Goal: Task Accomplishment & Management: Manage account settings

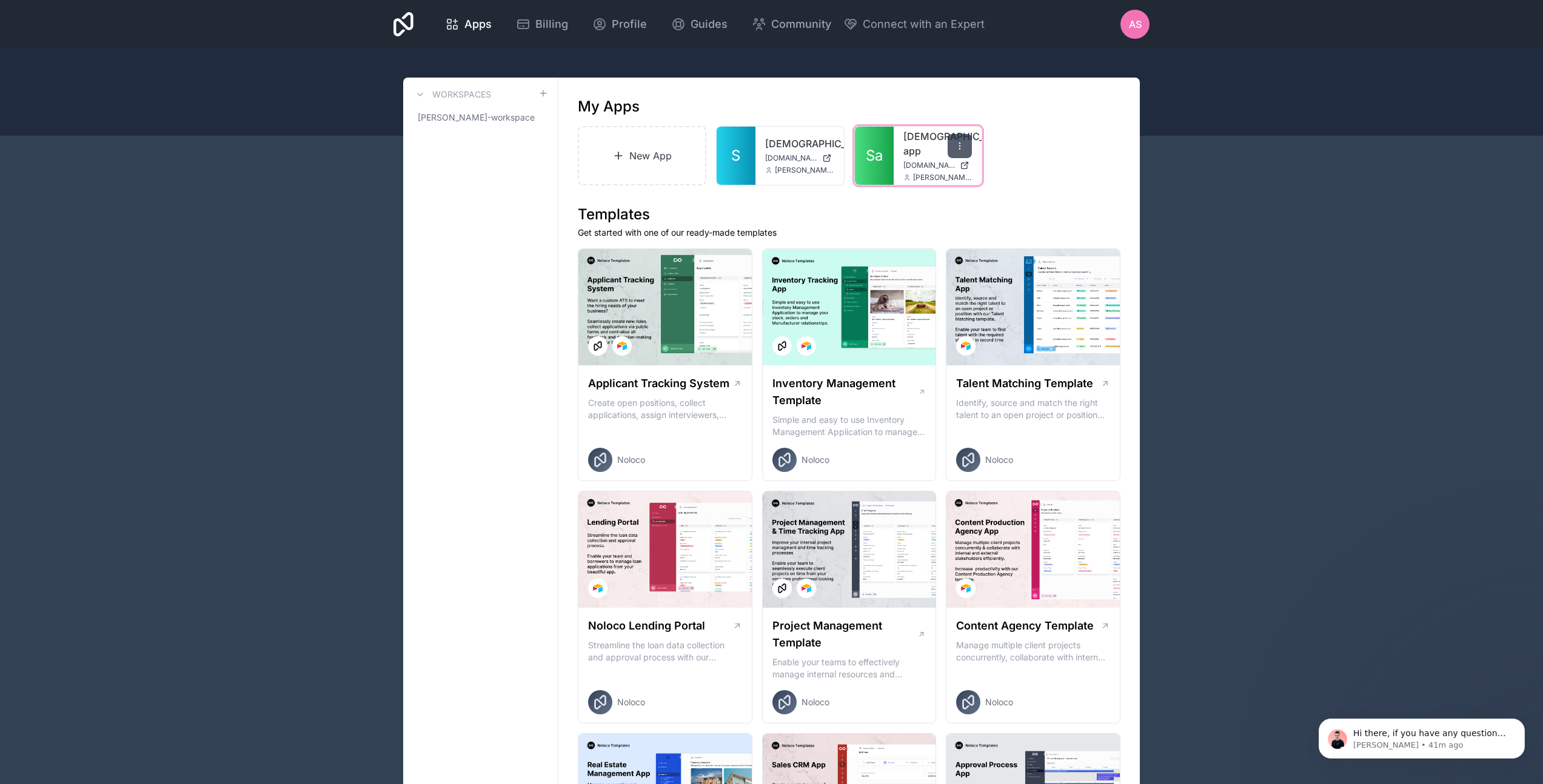
click at [957, 146] on icon at bounding box center [960, 146] width 10 height 10
click at [989, 227] on p "Get started with one of our ready-made templates" at bounding box center [849, 232] width 543 height 12
click at [820, 141] on icon at bounding box center [822, 146] width 10 height 10
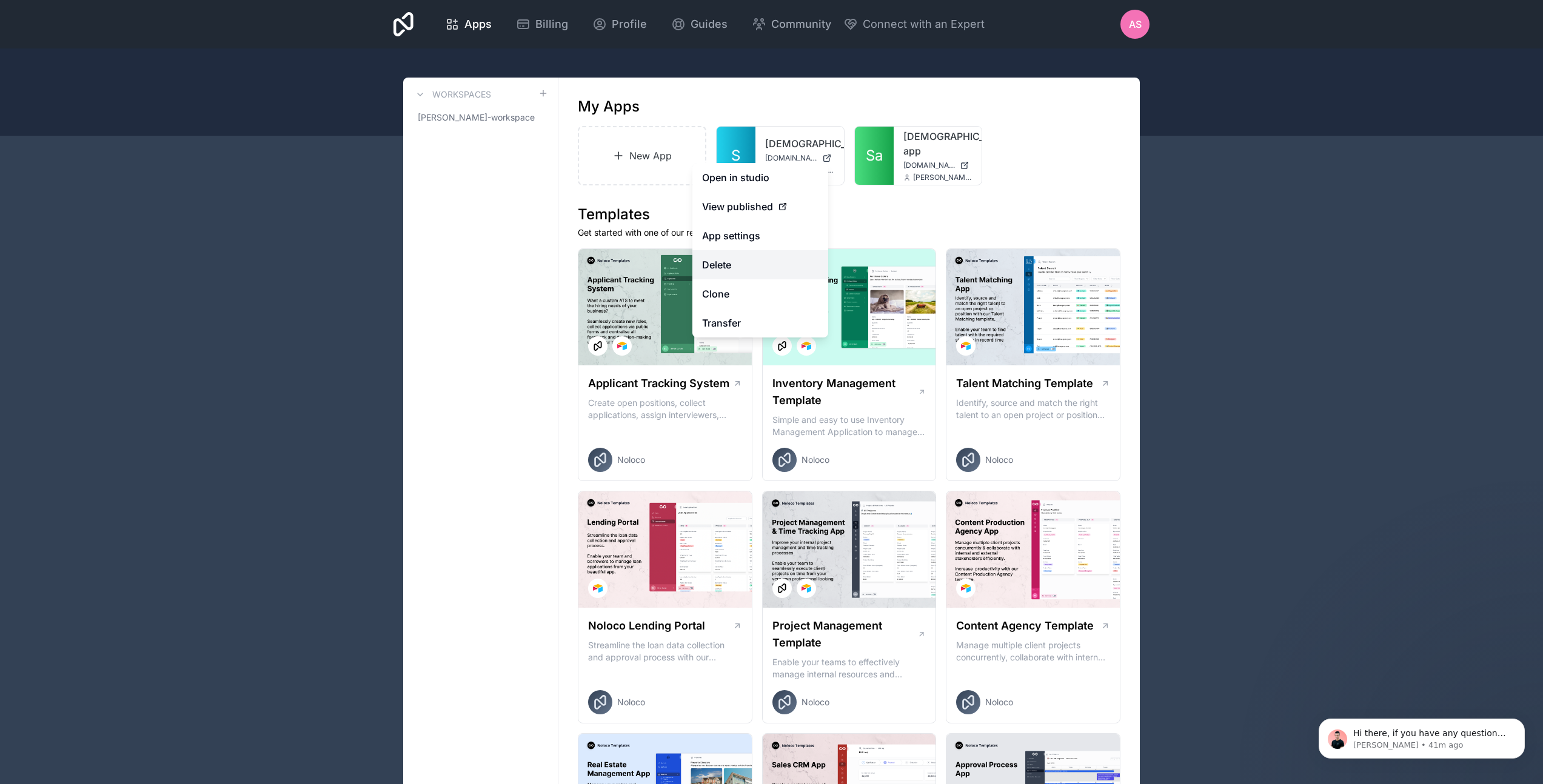
click at [762, 266] on button "Delete" at bounding box center [760, 265] width 136 height 29
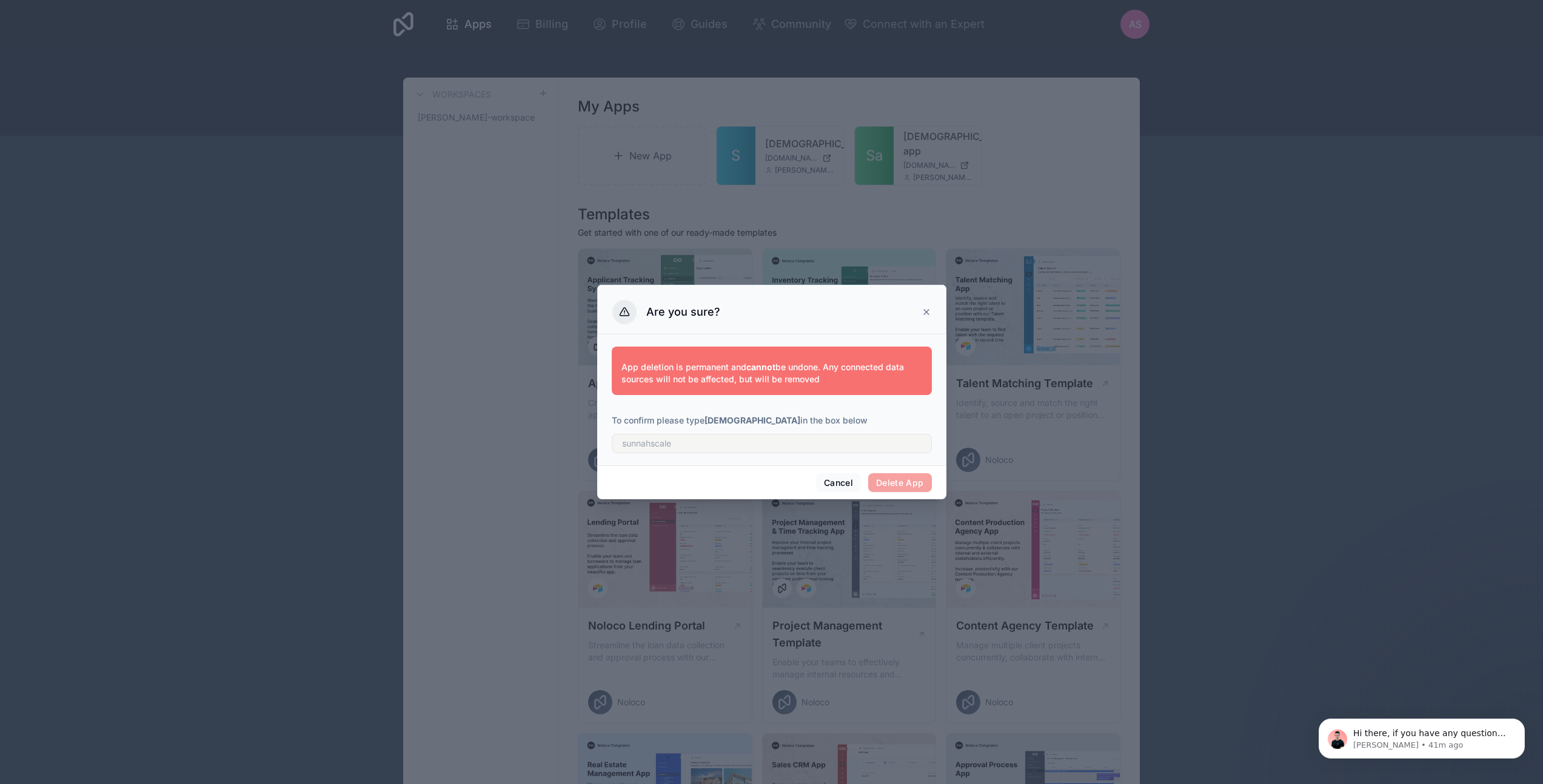
click at [927, 310] on icon at bounding box center [926, 312] width 10 height 10
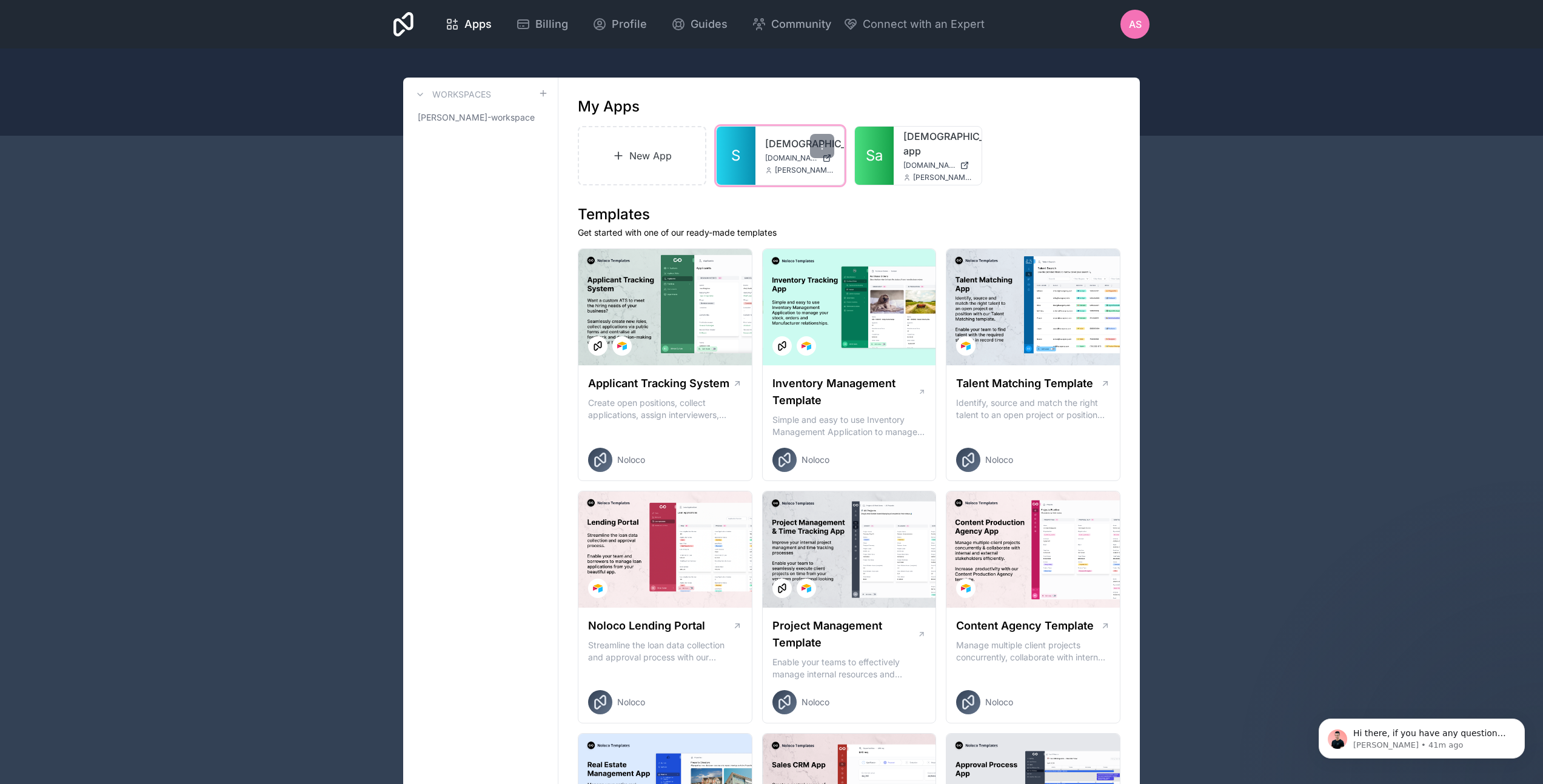
click at [763, 156] on div "sunnahscale sunnahscale.noloco.co abdurrahman@sunnahscale.com" at bounding box center [800, 156] width 89 height 58
click at [731, 150] on span "S" at bounding box center [736, 156] width 9 height 19
click at [823, 139] on div at bounding box center [822, 146] width 24 height 24
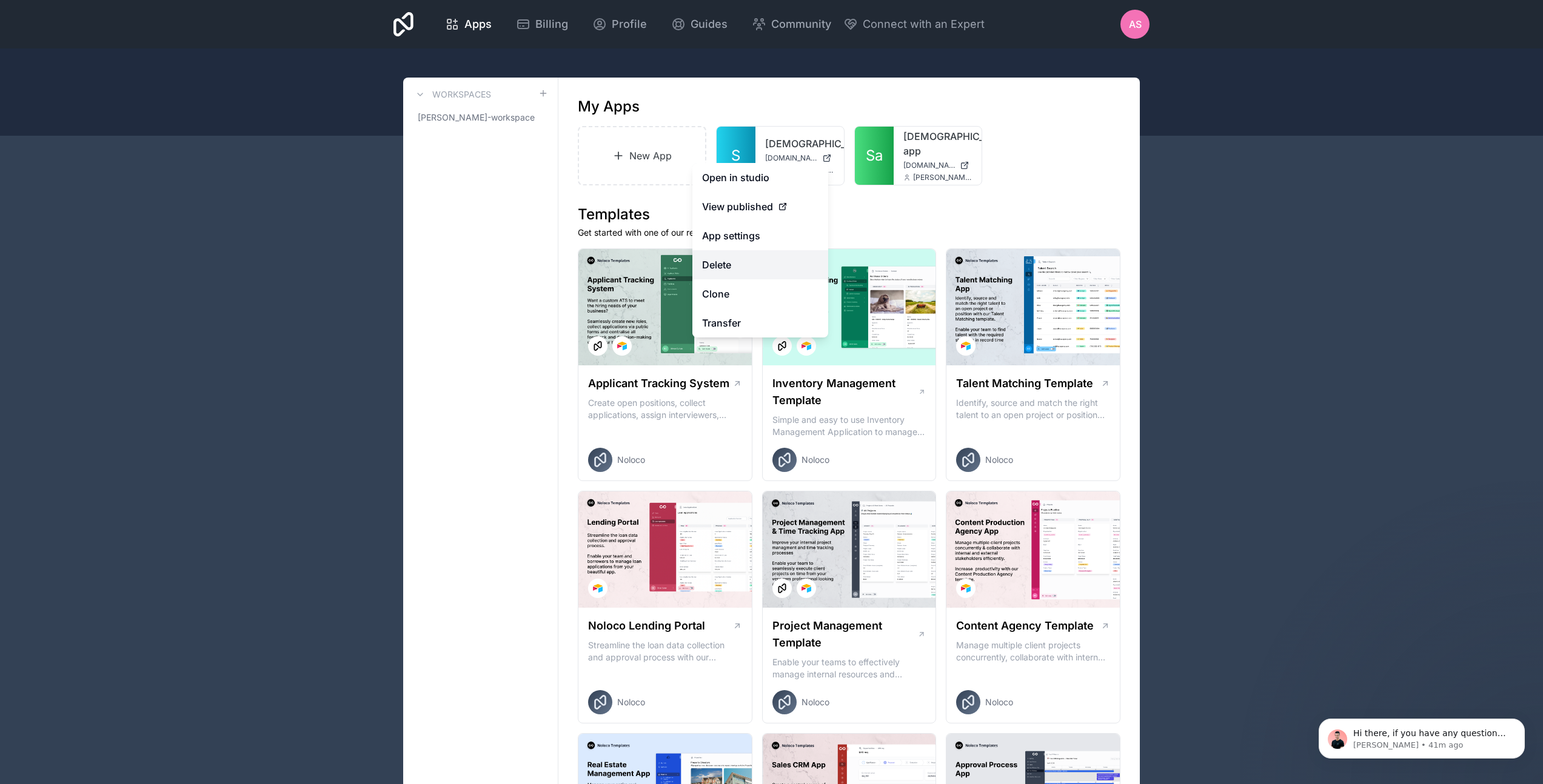
click at [750, 268] on button "Delete" at bounding box center [760, 265] width 136 height 29
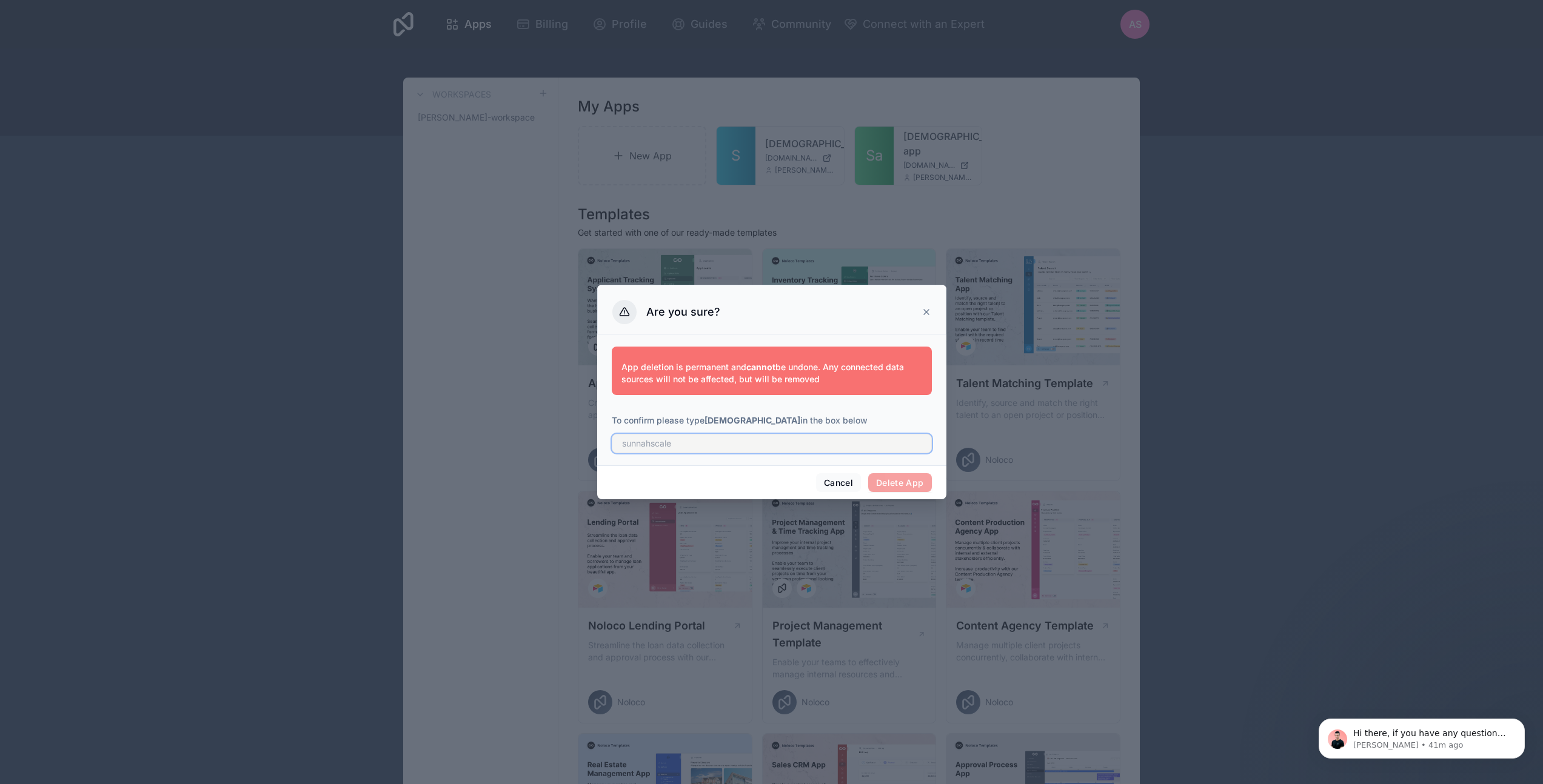
click at [808, 449] on input "text" at bounding box center [772, 443] width 320 height 19
type input "sunnahscale"
click at [909, 481] on button "Delete App" at bounding box center [900, 483] width 63 height 19
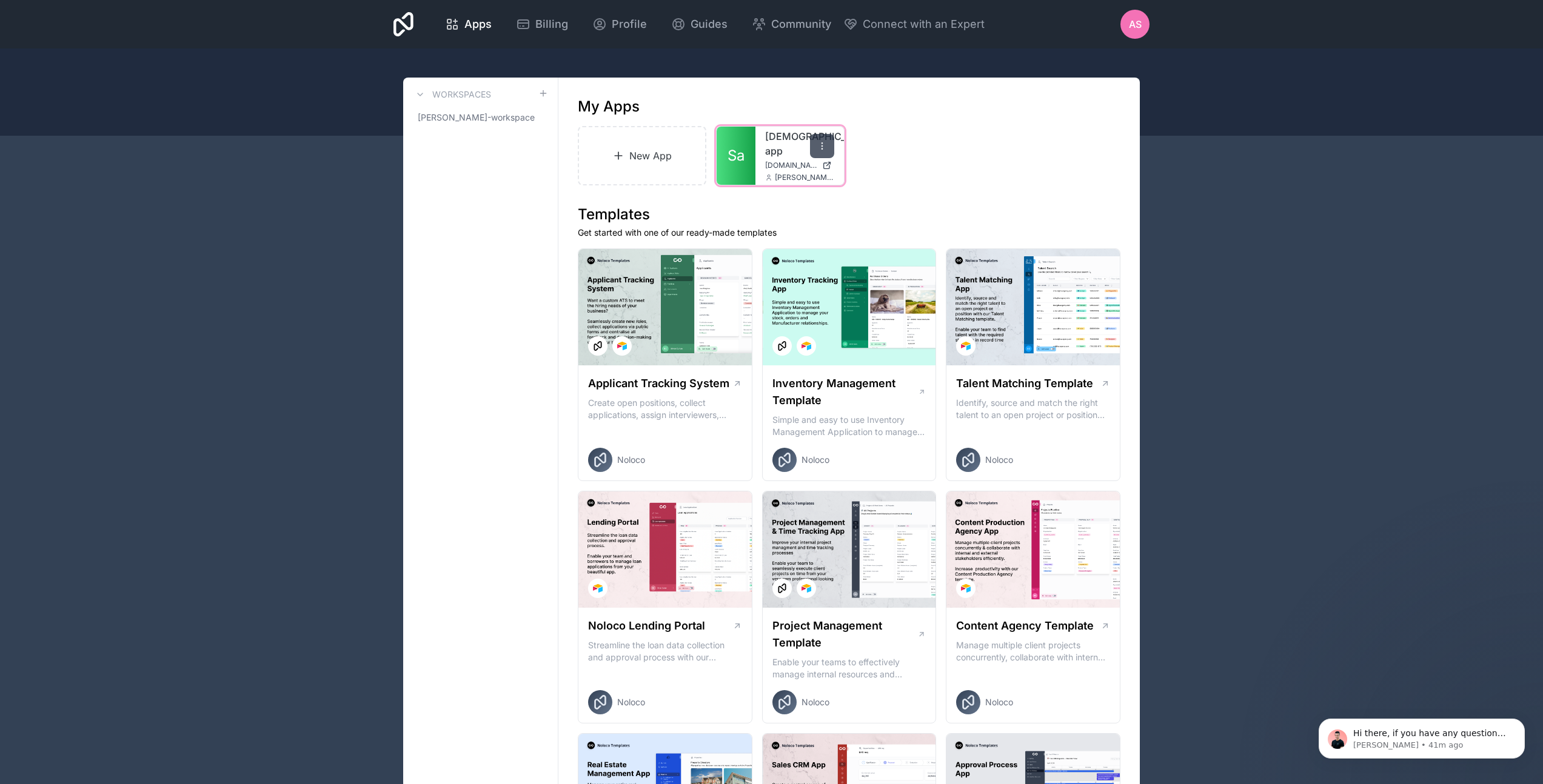
click at [818, 145] on icon at bounding box center [822, 146] width 10 height 10
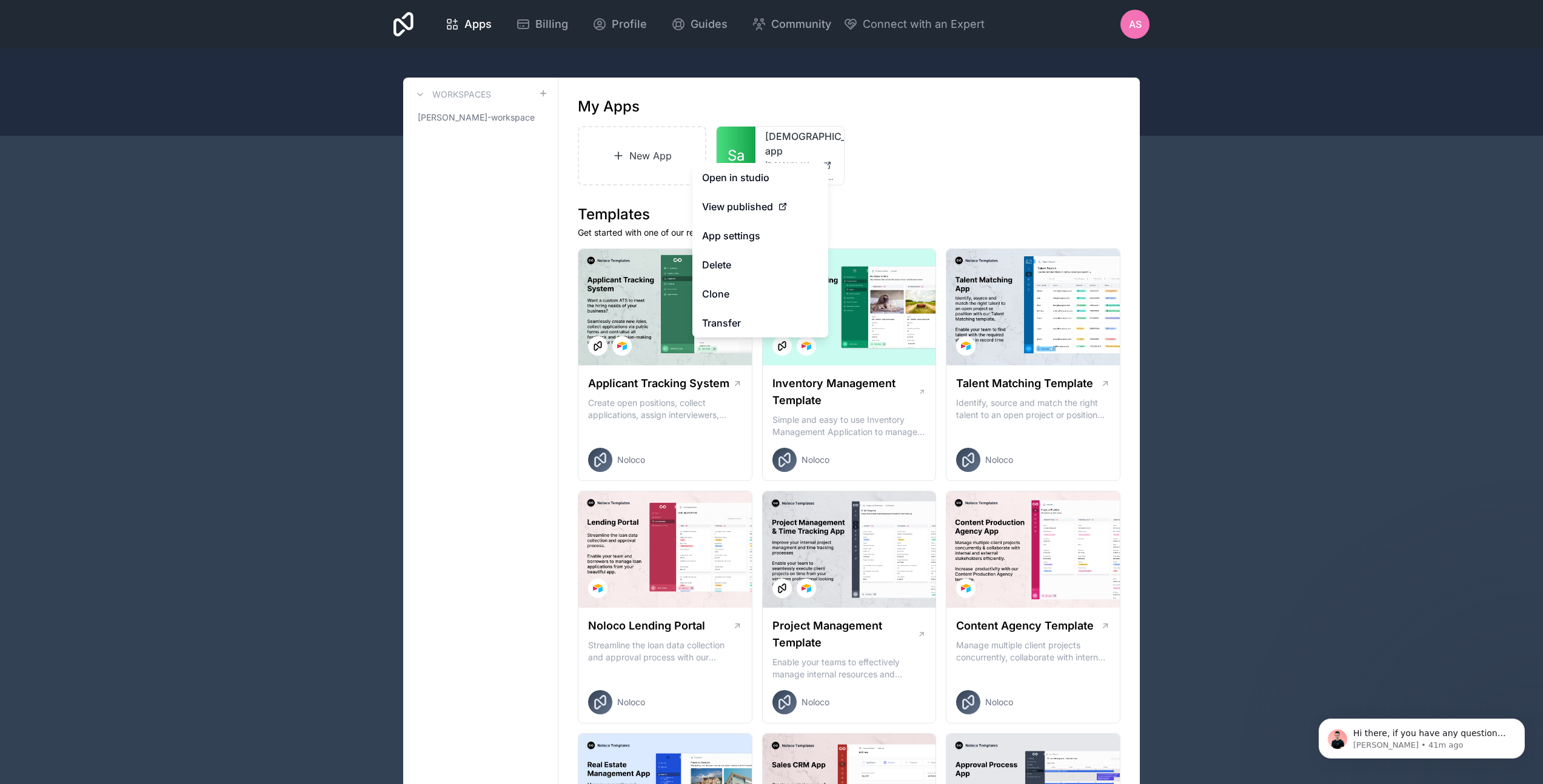
click at [938, 236] on p "Get started with one of our ready-made templates" at bounding box center [849, 232] width 543 height 12
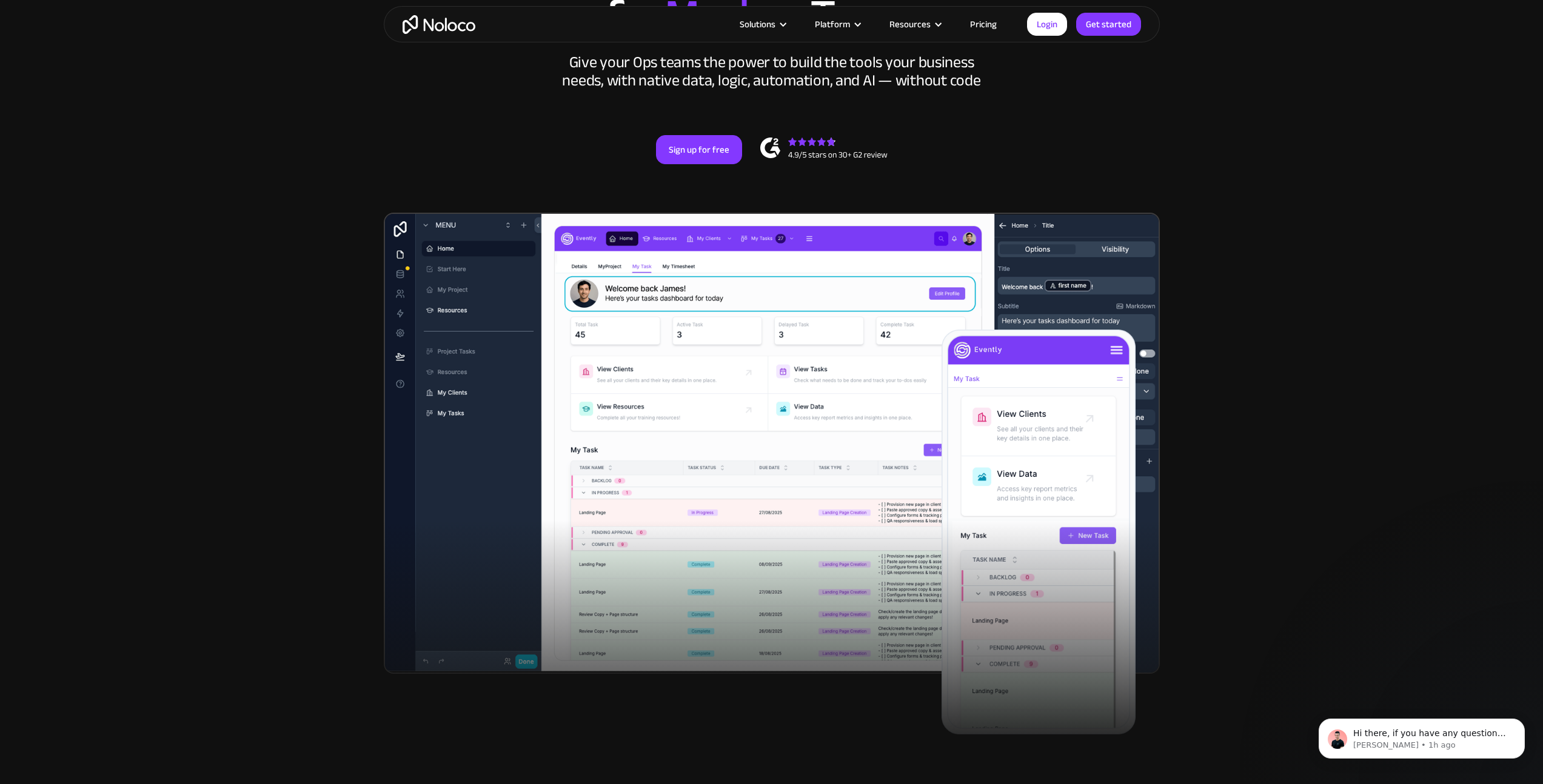
scroll to position [258, 0]
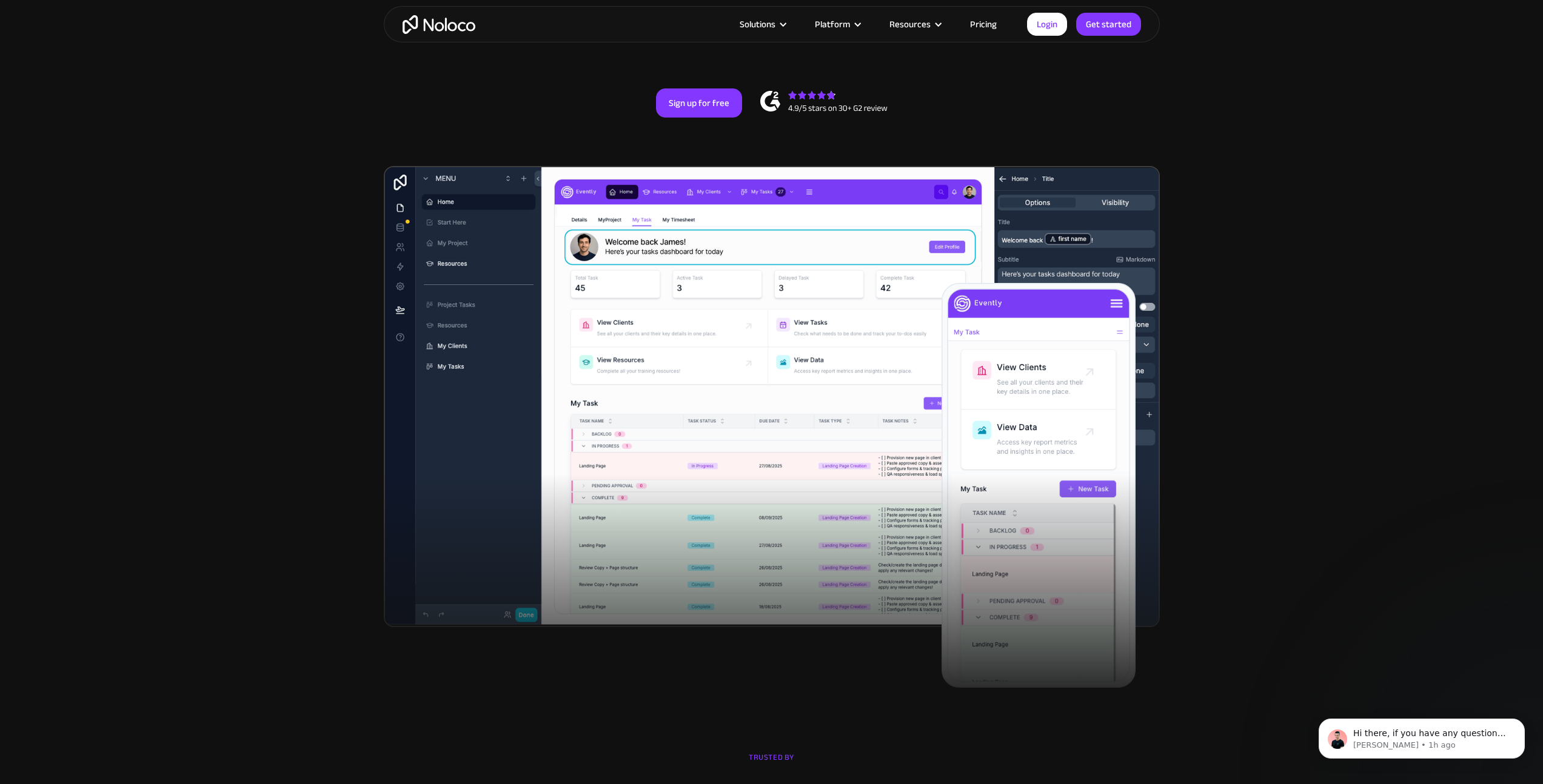
click at [328, 232] on section "New: Connect Noloco to Stripe Custom No-Code Business Apps Platform Flexible Bu…" at bounding box center [771, 230] width 1543 height 976
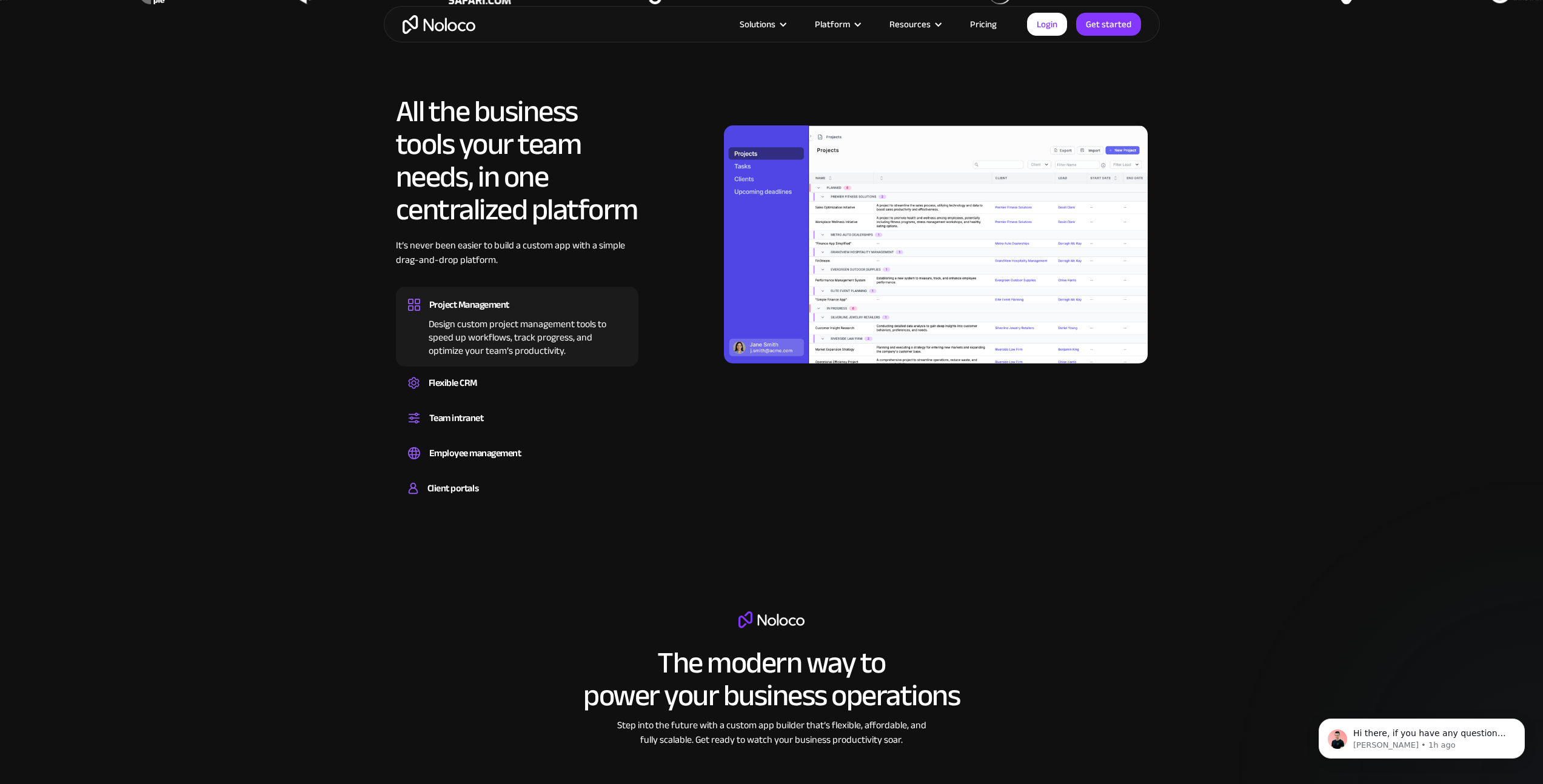
scroll to position [1141, 0]
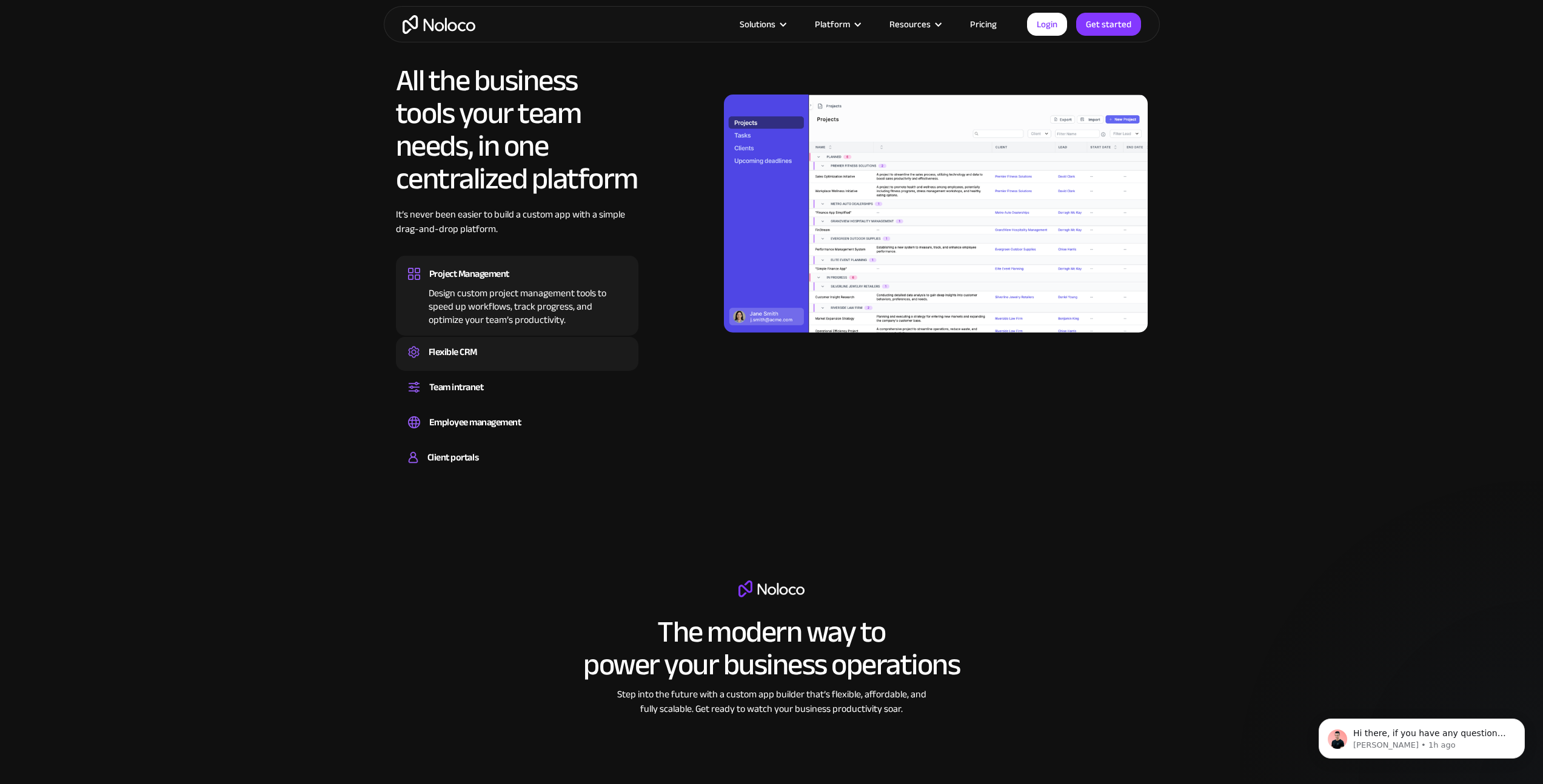
click at [444, 351] on div "Flexible CRM" at bounding box center [453, 352] width 49 height 18
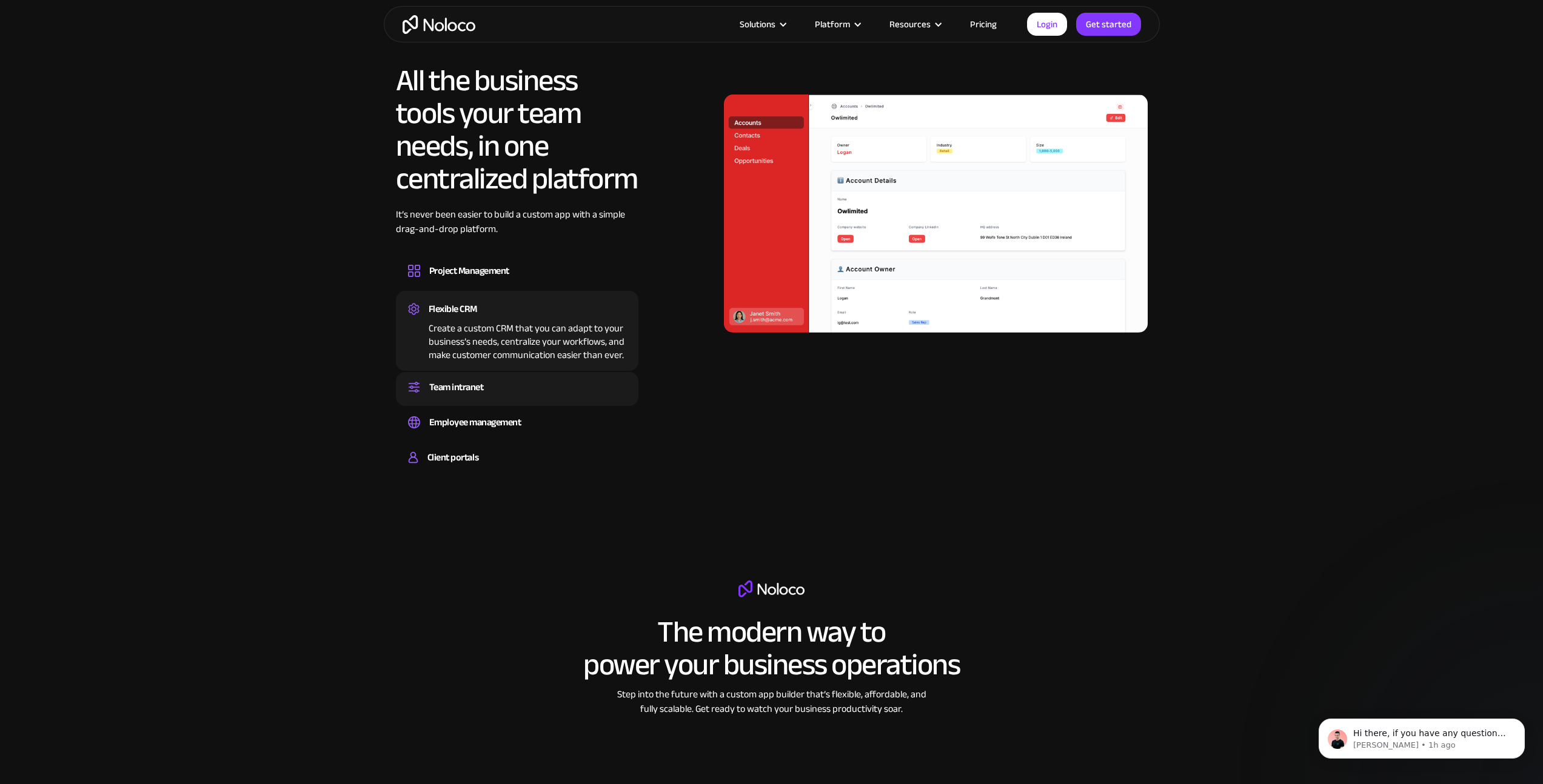
click at [429, 373] on div "Team intranet Set up a central space for your team to collaborate, share inform…" at bounding box center [517, 389] width 242 height 34
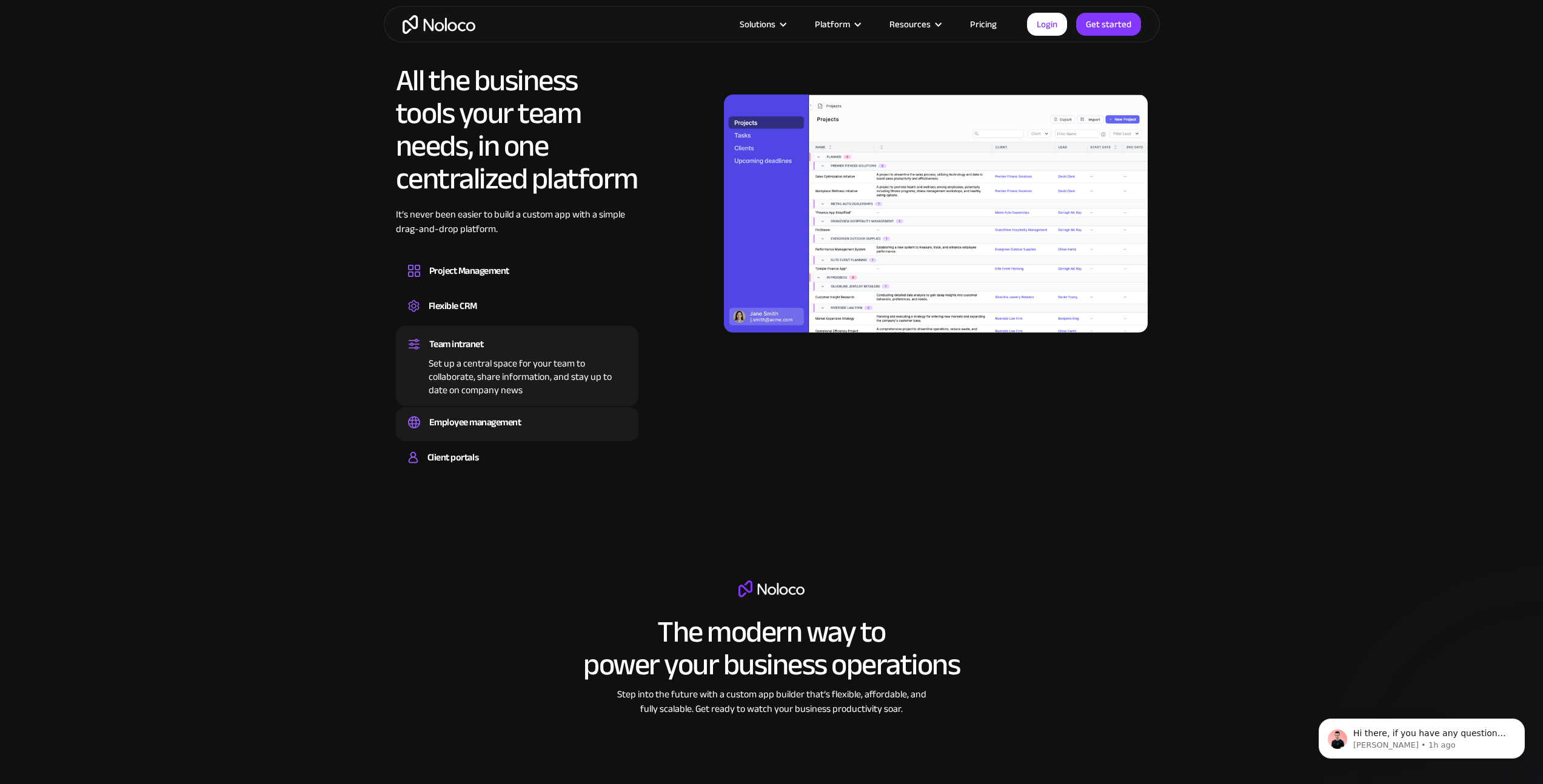
click at [433, 418] on div "Employee management" at bounding box center [475, 423] width 92 height 18
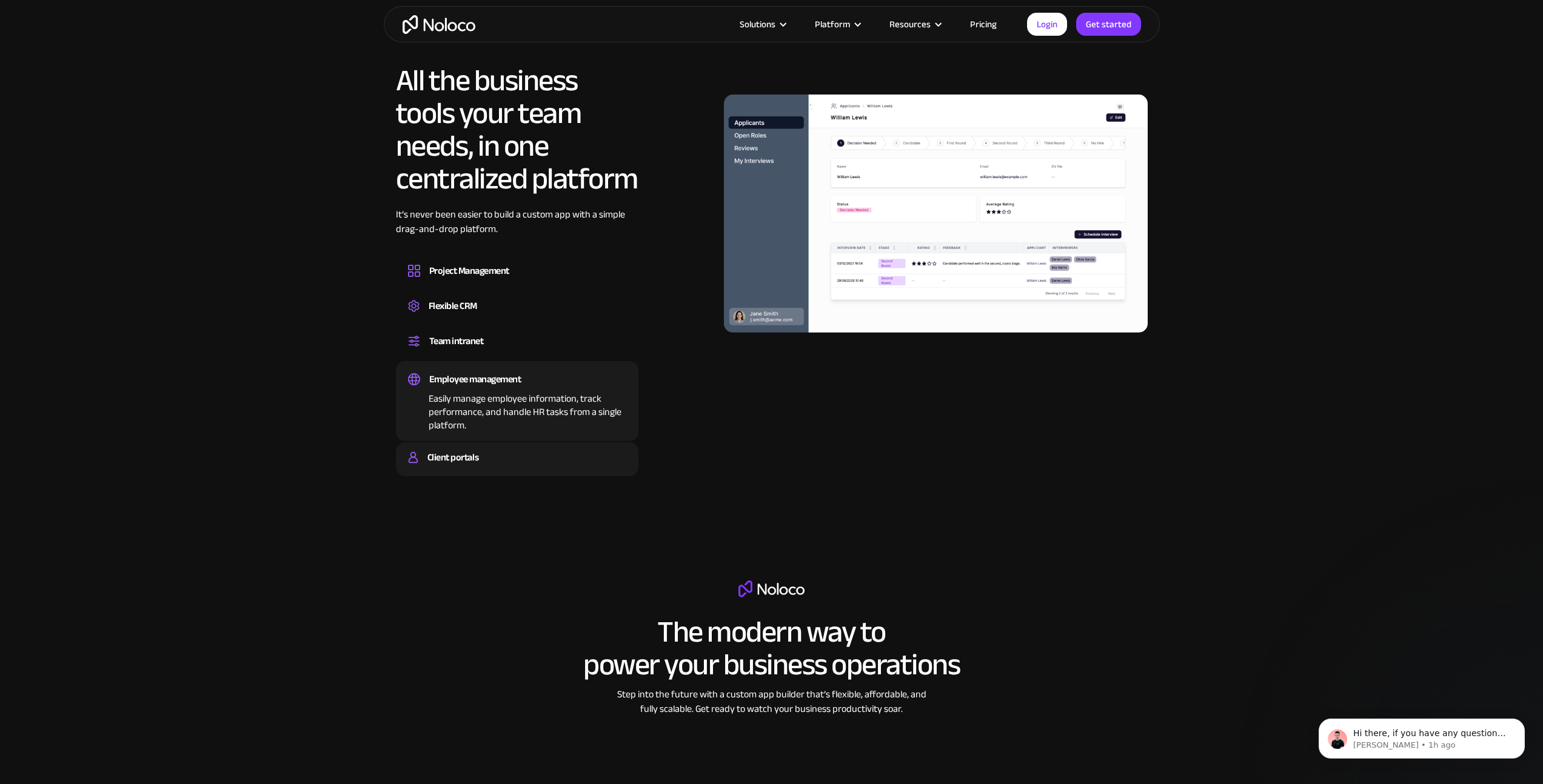
click at [427, 447] on div "Client portals Build a secure, fully-branded, and personalized client portal th…" at bounding box center [517, 459] width 242 height 34
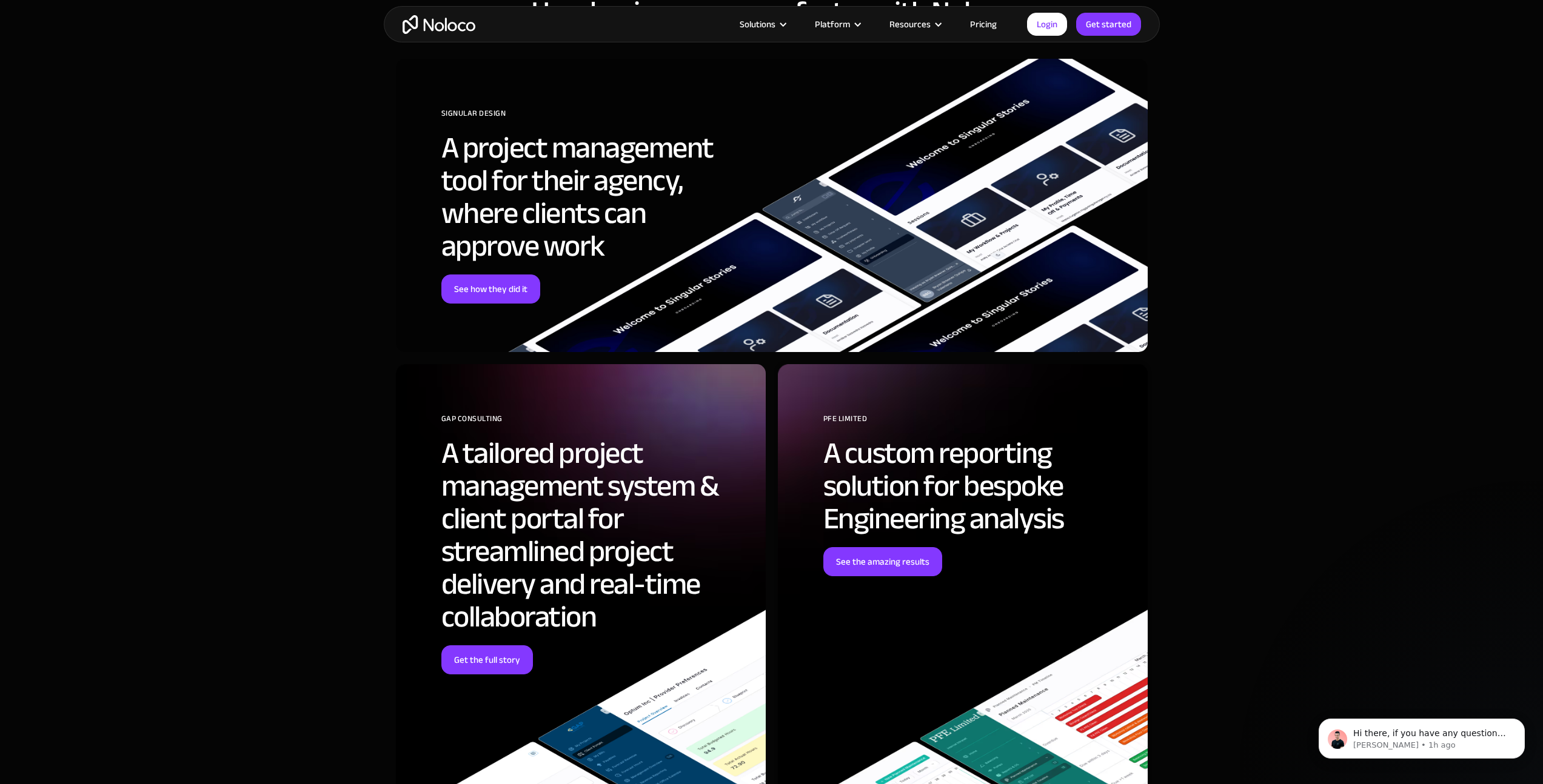
scroll to position [4518, 0]
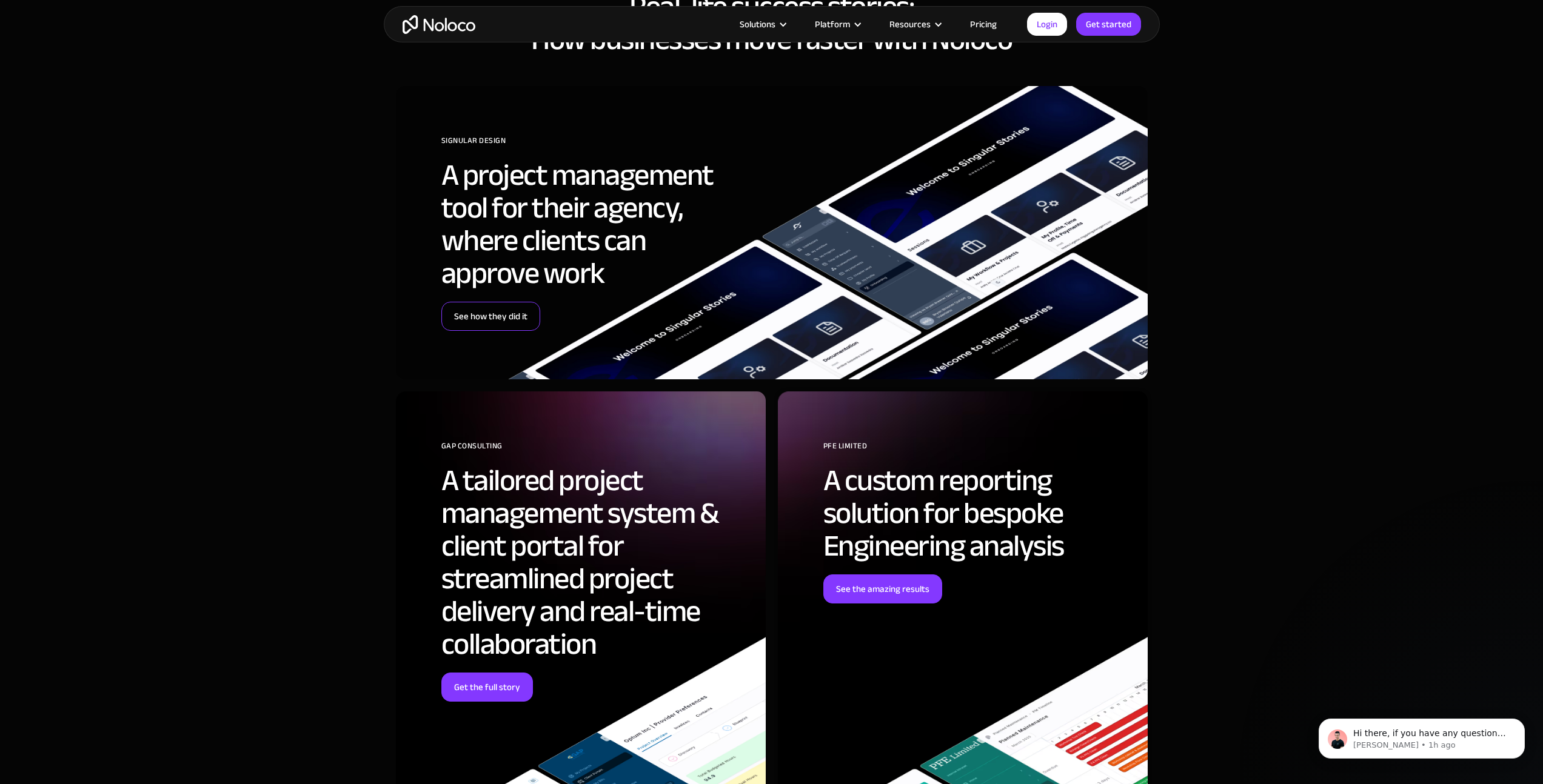
click at [528, 315] on link "See how they did it" at bounding box center [491, 316] width 99 height 29
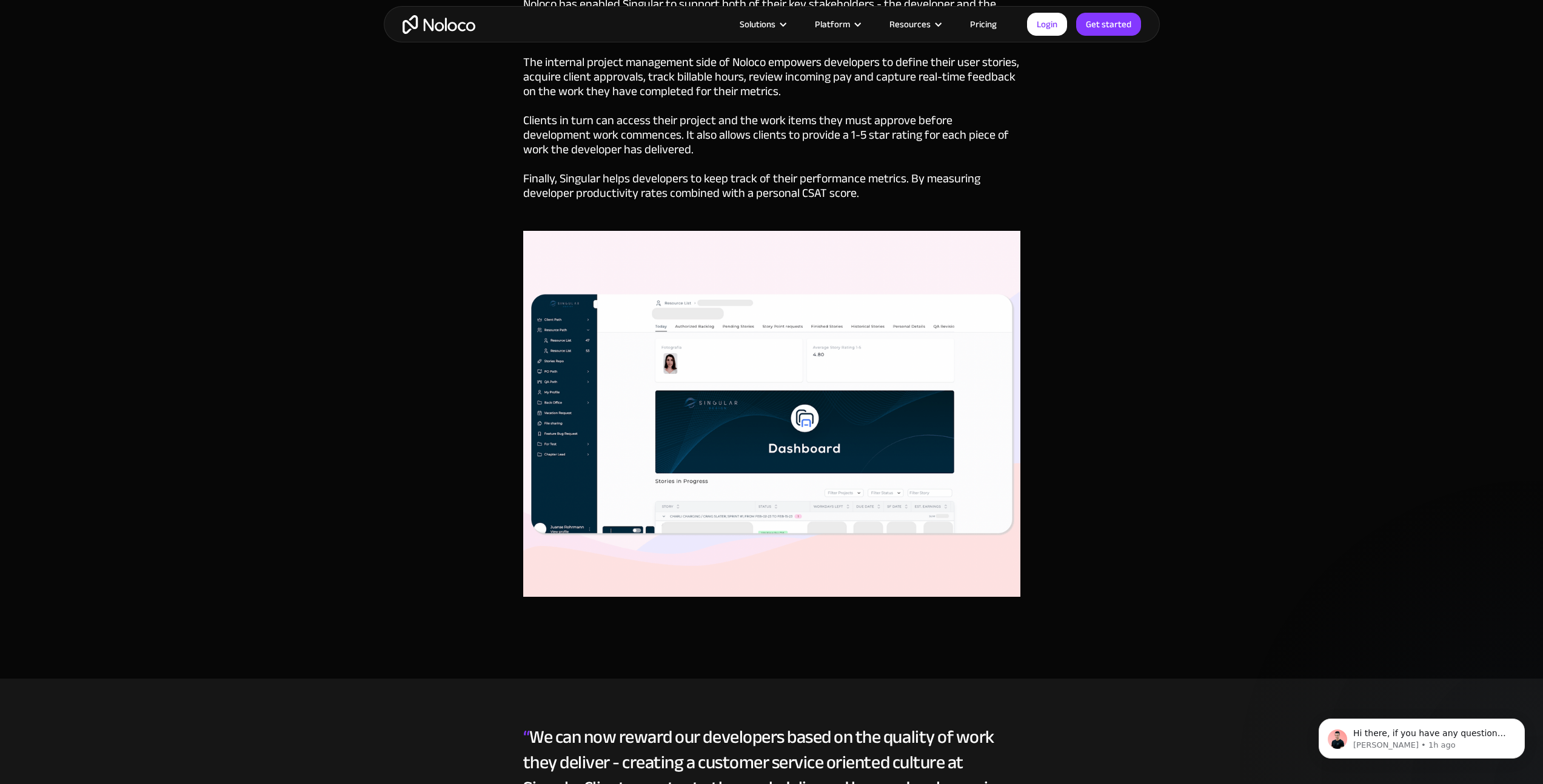
scroll to position [2284, 0]
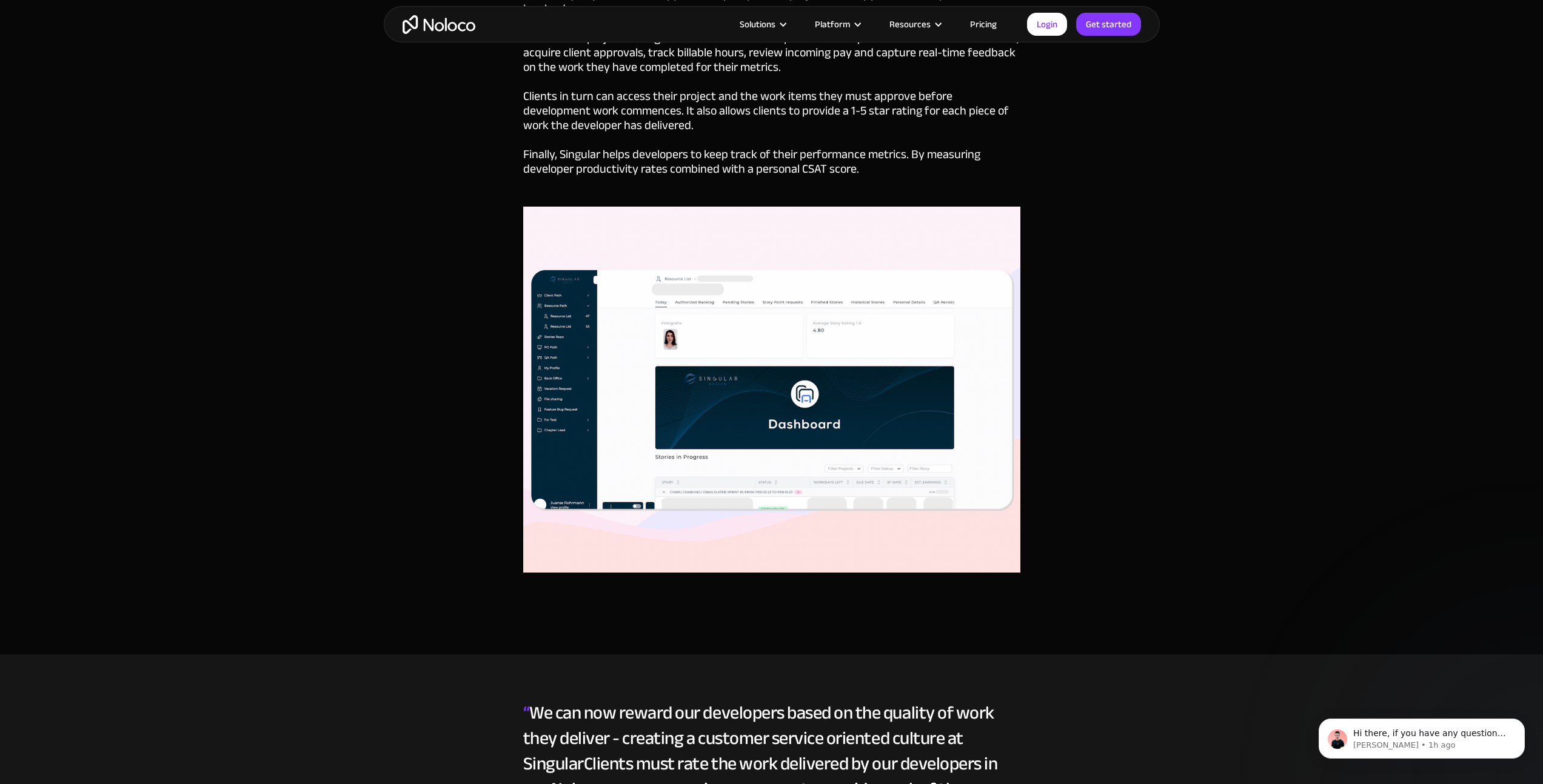
click at [574, 367] on img at bounding box center [772, 389] width 497 height 366
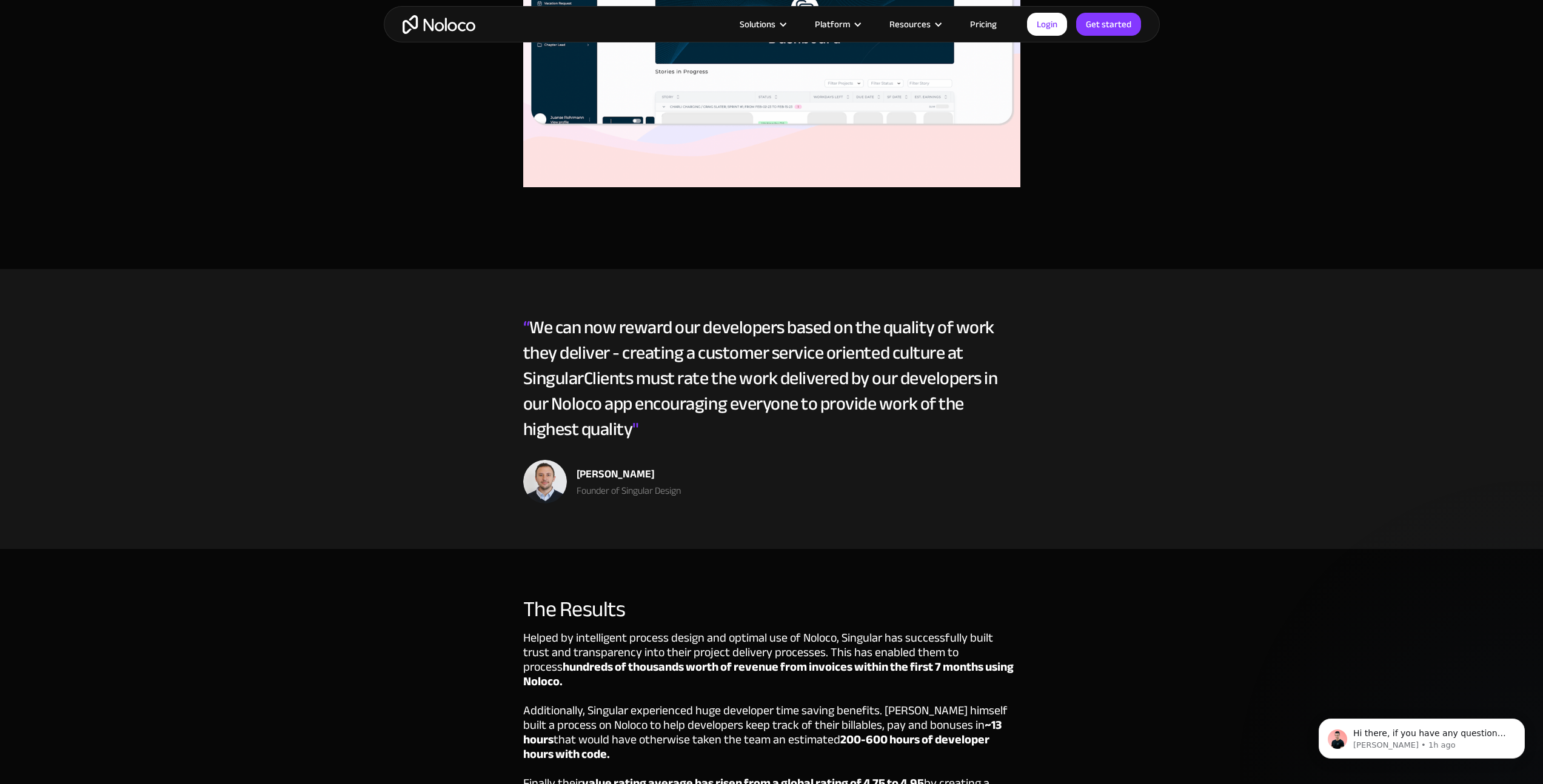
scroll to position [2719, 0]
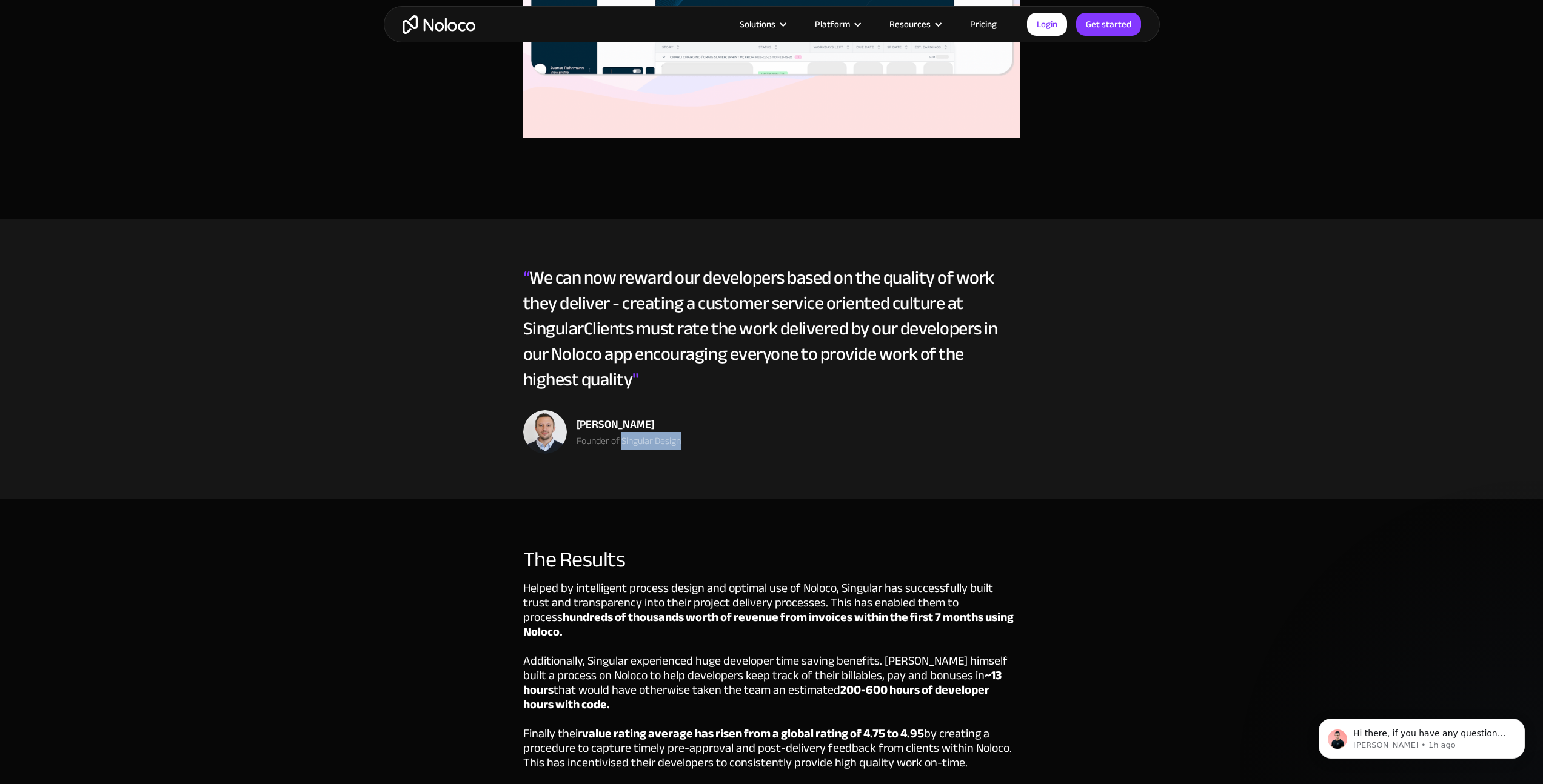
drag, startPoint x: 624, startPoint y: 443, endPoint x: 682, endPoint y: 444, distance: 58.0
click at [681, 444] on div "Founder of Singular Design" at bounding box center [628, 441] width 104 height 14
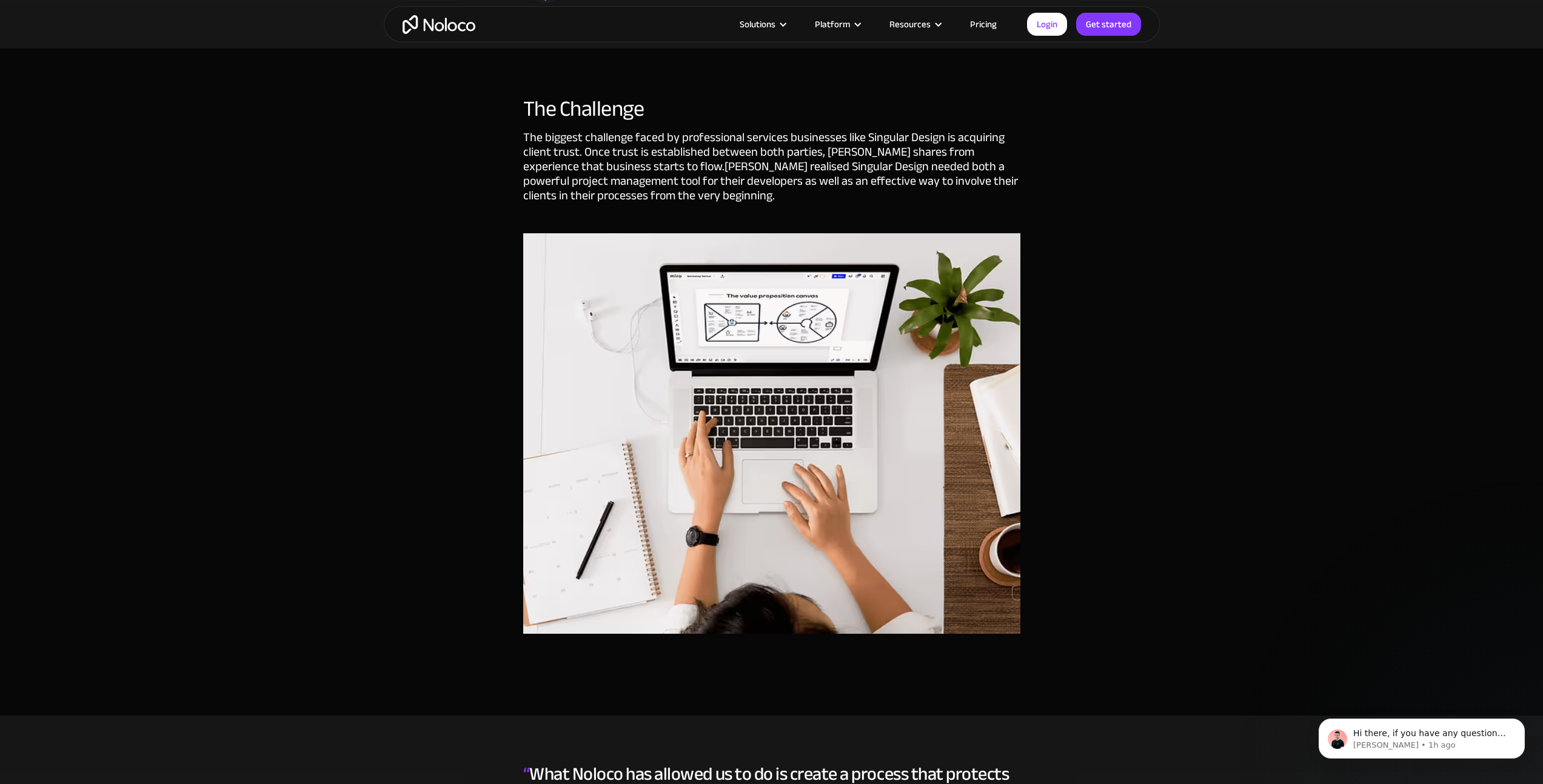
scroll to position [1074, 0]
